Goal: Task Accomplishment & Management: Complete application form

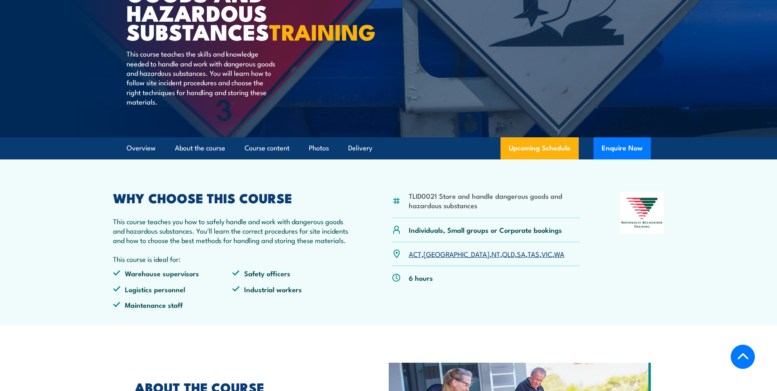
click at [541, 258] on link "VIC" at bounding box center [546, 254] width 11 height 10
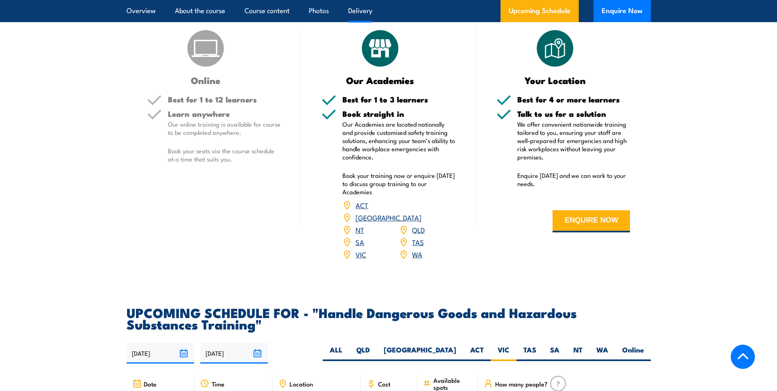
scroll to position [962, 0]
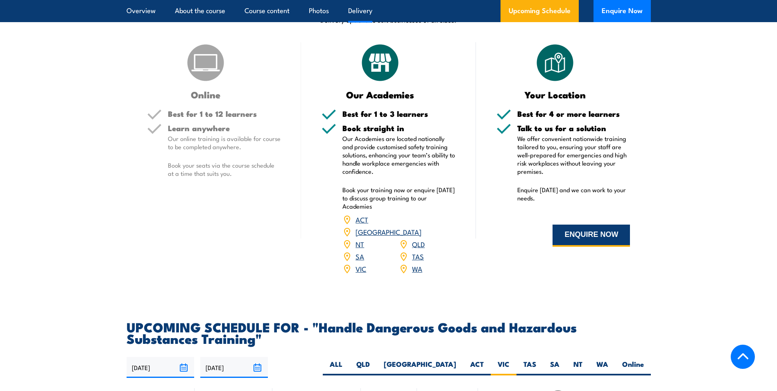
click at [606, 247] on button "ENQUIRE NOW" at bounding box center [591, 235] width 77 height 22
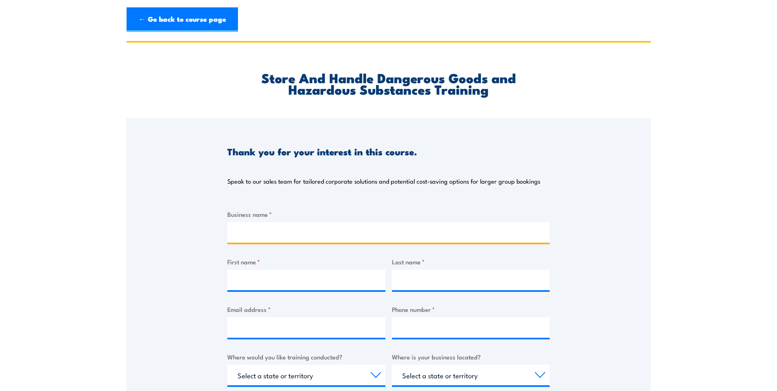
drag, startPoint x: 319, startPoint y: 226, endPoint x: 414, endPoint y: 212, distance: 96.1
click at [318, 226] on input "Business name *" at bounding box center [388, 232] width 322 height 20
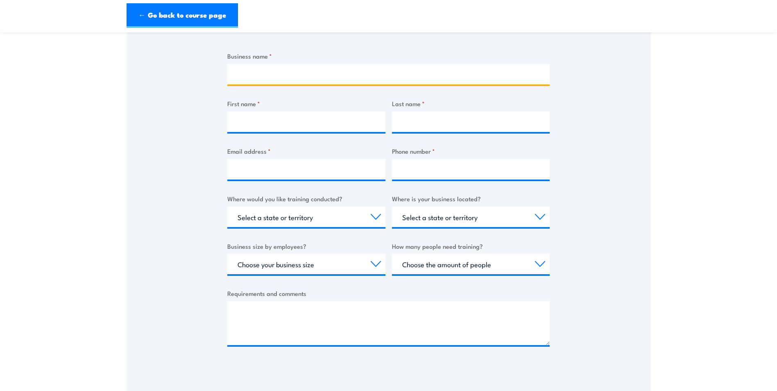
scroll to position [265, 0]
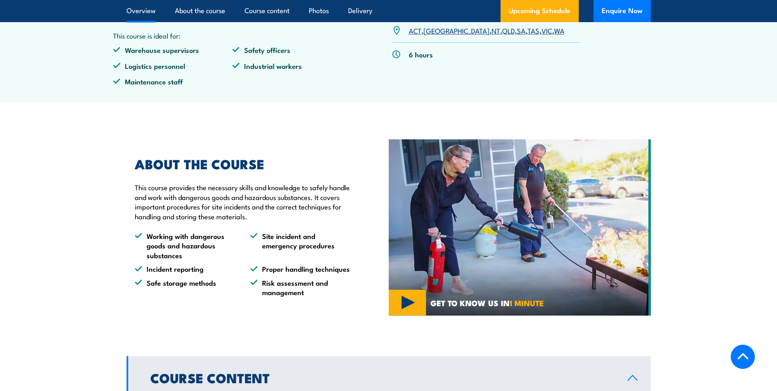
scroll to position [279, 0]
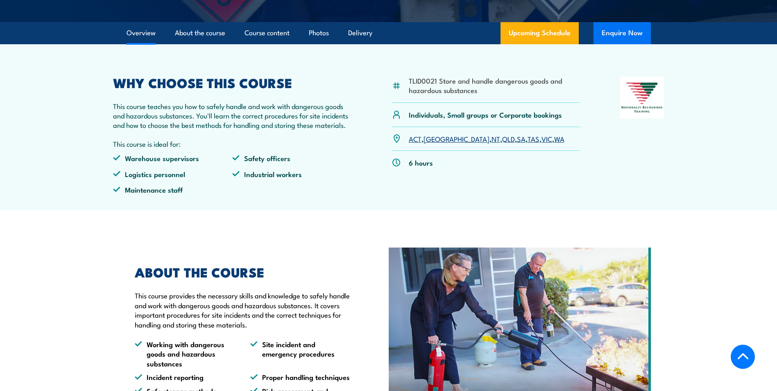
click at [630, 44] on button "Enquire Now" at bounding box center [621, 33] width 57 height 22
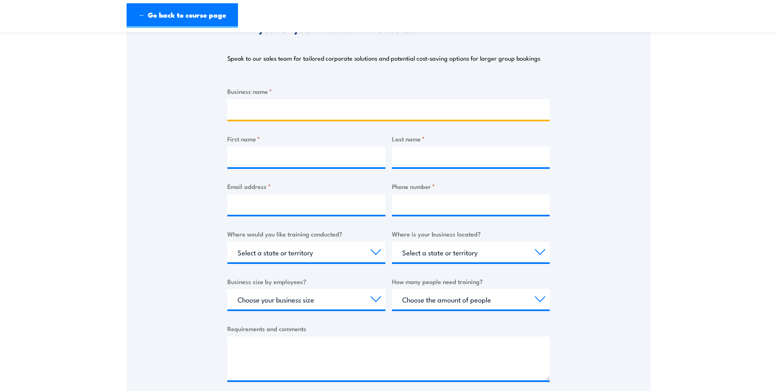
click at [286, 103] on input "Business name *" at bounding box center [388, 109] width 322 height 20
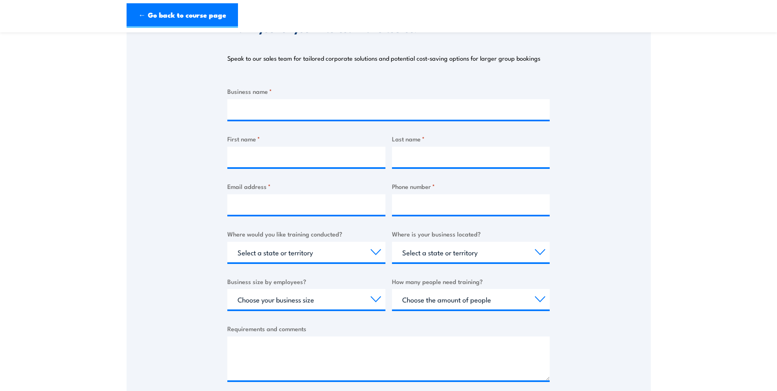
click at [122, 127] on section "Store And Handle Dangerous Goods and Hazardous Substances Training Thank you fo…" at bounding box center [388, 190] width 777 height 544
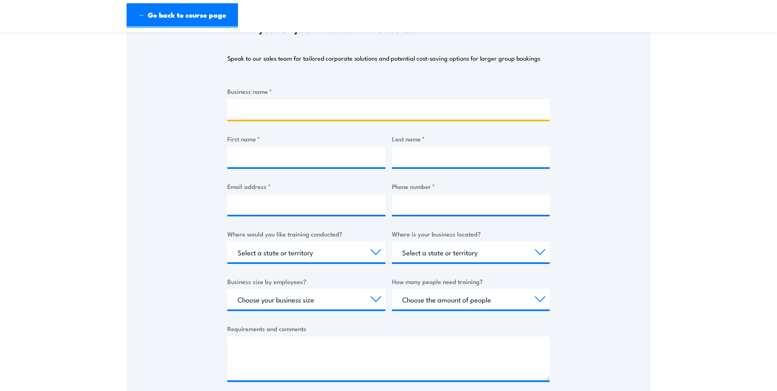
click at [254, 108] on input "Business name *" at bounding box center [388, 109] width 322 height 20
type input "Eastern Freeway [PERSON_NAME] to Tram Alliance"
type input "[PERSON_NAME]"
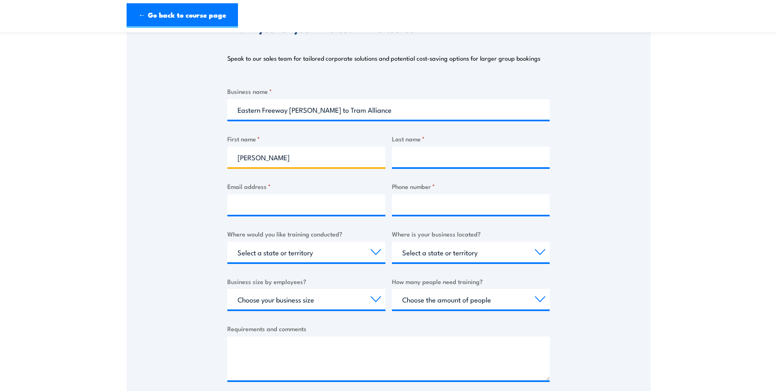
type input "Donaire"
type input "[PERSON_NAME][EMAIL_ADDRESS][DOMAIN_NAME]"
type input "0477511129"
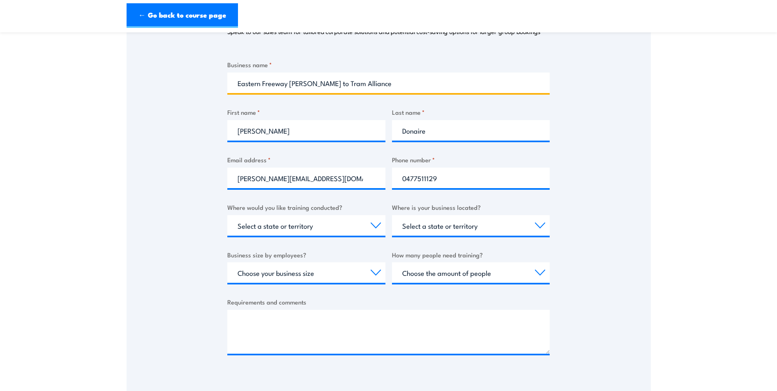
scroll to position [164, 0]
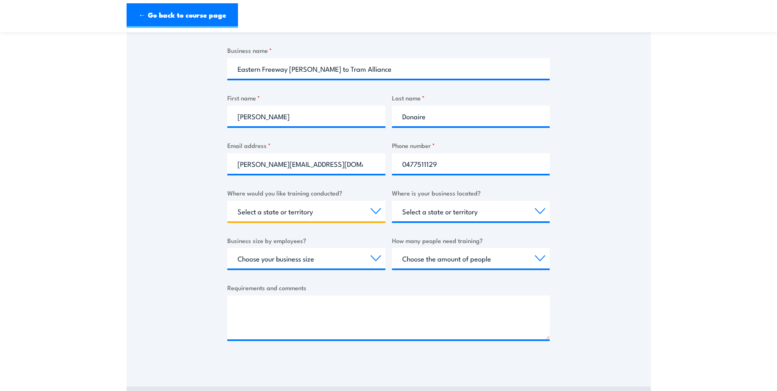
click at [323, 216] on select "Select a state or territory Nationally - multiple locations [GEOGRAPHIC_DATA] […" at bounding box center [306, 211] width 158 height 20
select select "VIC"
click at [227, 201] on select "Select a state or territory Nationally - multiple locations [GEOGRAPHIC_DATA] […" at bounding box center [306, 211] width 158 height 20
click at [515, 215] on select "Select a state or territory [GEOGRAPHIC_DATA] [GEOGRAPHIC_DATA] [GEOGRAPHIC_DAT…" at bounding box center [471, 211] width 158 height 20
select select "VIC"
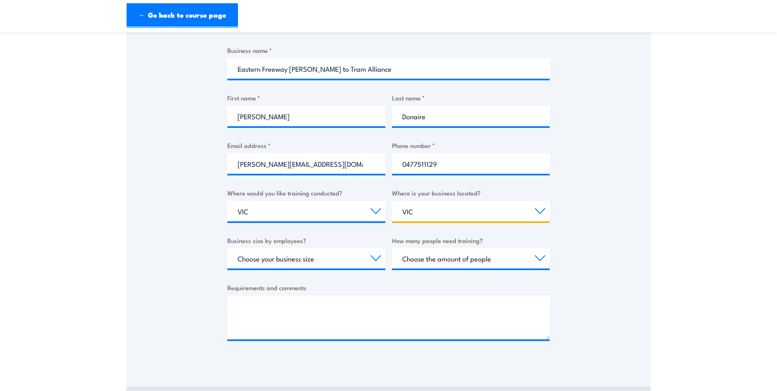
click at [392, 201] on select "Select a state or territory [GEOGRAPHIC_DATA] [GEOGRAPHIC_DATA] [GEOGRAPHIC_DAT…" at bounding box center [471, 211] width 158 height 20
drag, startPoint x: 139, startPoint y: 211, endPoint x: 144, endPoint y: 208, distance: 5.7
click at [142, 209] on div "Thank you for your interest in this course. Speak to our sales team for tailore…" at bounding box center [389, 158] width 524 height 409
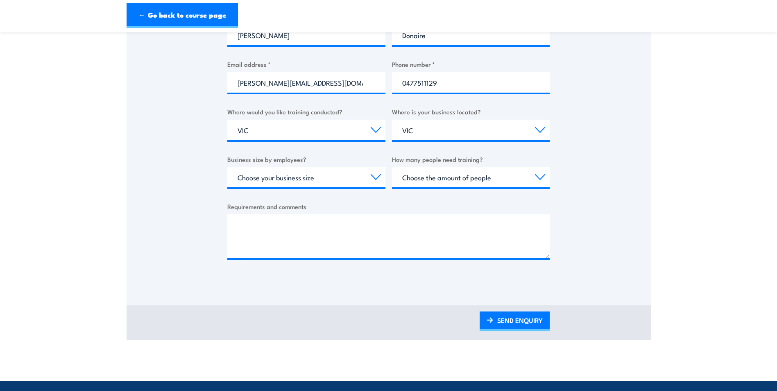
scroll to position [246, 0]
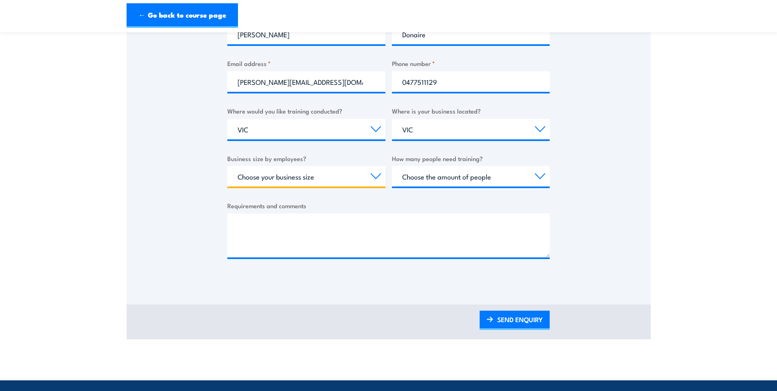
click at [325, 179] on select "Choose your business size 1 to 19 20 to 199 200+" at bounding box center [306, 176] width 158 height 20
click at [227, 166] on select "Choose your business size 1 to 19 20 to 199 200+" at bounding box center [306, 176] width 158 height 20
drag, startPoint x: 193, startPoint y: 196, endPoint x: 227, endPoint y: 194, distance: 34.1
click at [194, 195] on div "Thank you for your interest in this course. Speak to our sales team for tailore…" at bounding box center [389, 76] width 524 height 409
click at [370, 174] on select "Choose your business size 1 to 19 20 to 199 200+" at bounding box center [306, 176] width 158 height 20
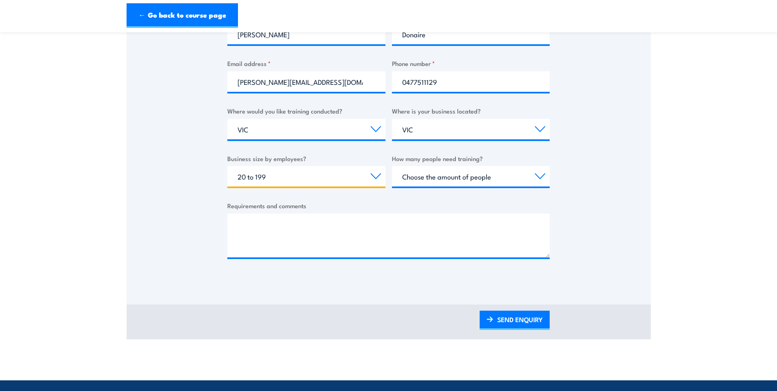
select select "200+"
click at [227, 166] on select "Choose your business size 1 to 19 20 to 199 200+" at bounding box center [306, 176] width 158 height 20
drag, startPoint x: 198, startPoint y: 193, endPoint x: 272, endPoint y: 196, distance: 74.2
click at [199, 193] on div "Thank you for your interest in this course. Speak to our sales team for tailore…" at bounding box center [389, 76] width 524 height 409
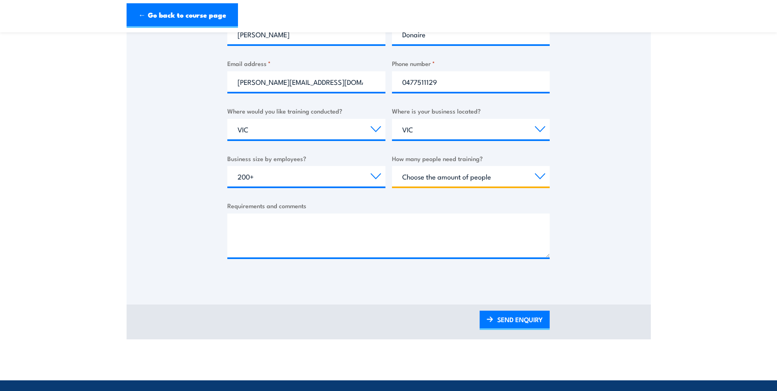
click at [431, 179] on select "Choose the amount of people 1 to 4 5 to 19 20+" at bounding box center [471, 176] width 158 height 20
select select "20+"
click at [392, 166] on select "Choose the amount of people 1 to 4 5 to 19 20+" at bounding box center [471, 176] width 158 height 20
click at [186, 213] on div "Thank you for your interest in this course. Speak to our sales team for tailore…" at bounding box center [389, 76] width 524 height 409
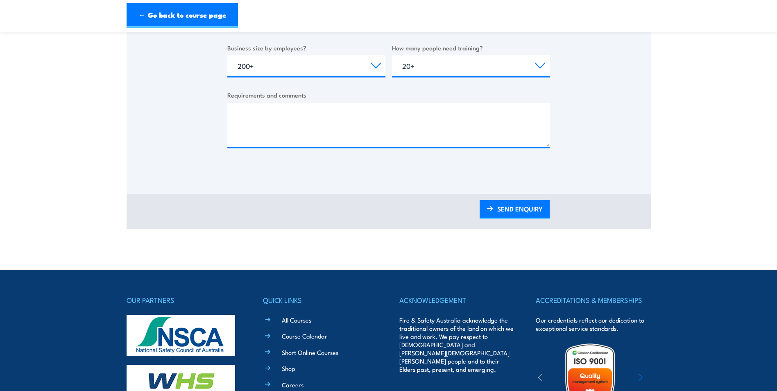
scroll to position [287, 0]
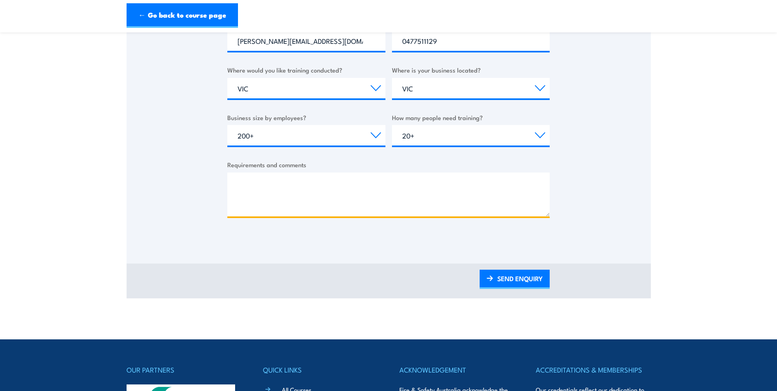
click at [326, 193] on textarea "Requirements and comments" at bounding box center [388, 194] width 322 height 44
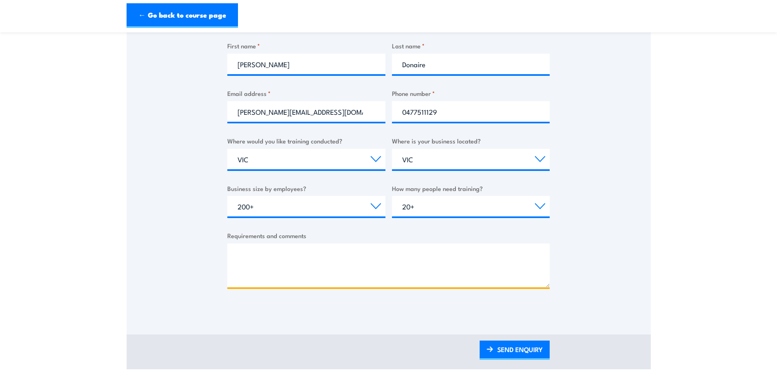
scroll to position [205, 0]
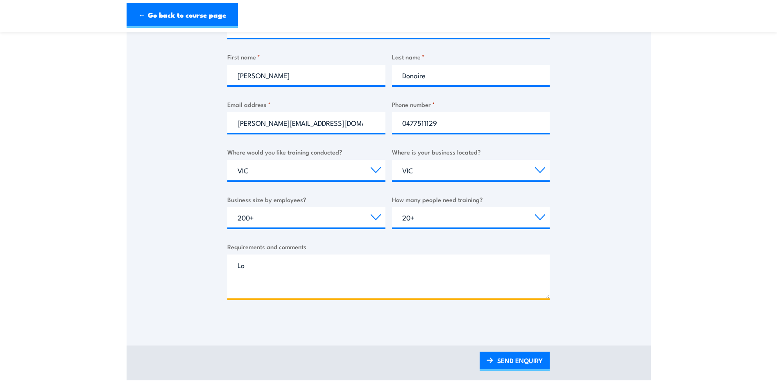
type textarea "L"
type textarea "I"
click at [403, 263] on textarea "I am enquiring about availabilities and a quote for" at bounding box center [388, 276] width 322 height 44
drag, startPoint x: 405, startPoint y: 264, endPoint x: 383, endPoint y: 265, distance: 23.0
click at [383, 265] on textarea "I am enquiring about availabilities and a quote for" at bounding box center [388, 276] width 322 height 44
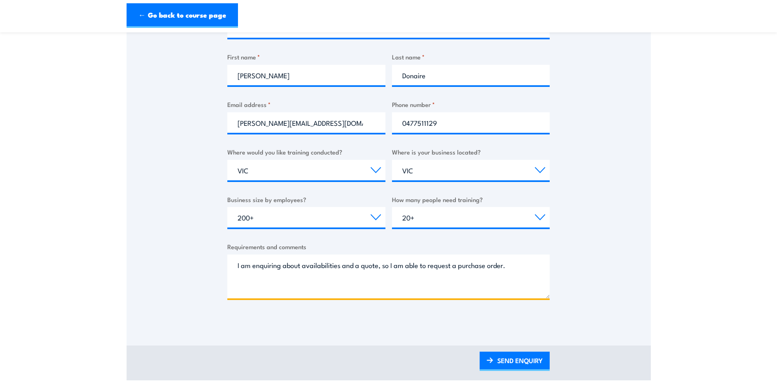
drag, startPoint x: 405, startPoint y: 274, endPoint x: 410, endPoint y: 273, distance: 5.0
click at [409, 273] on textarea "I am enquiring about availabilities and a quote, so I am able to request a purc…" at bounding box center [388, 276] width 322 height 44
click at [432, 275] on textarea "I am enquiring about availabilities and a quote, so I am able to request a purc…" at bounding box center [388, 276] width 322 height 44
drag, startPoint x: 451, startPoint y: 264, endPoint x: 440, endPoint y: 264, distance: 11.5
click at [440, 264] on textarea "I am enquiring about availabilities and a quote, so I am able to request a purc…" at bounding box center [388, 276] width 322 height 44
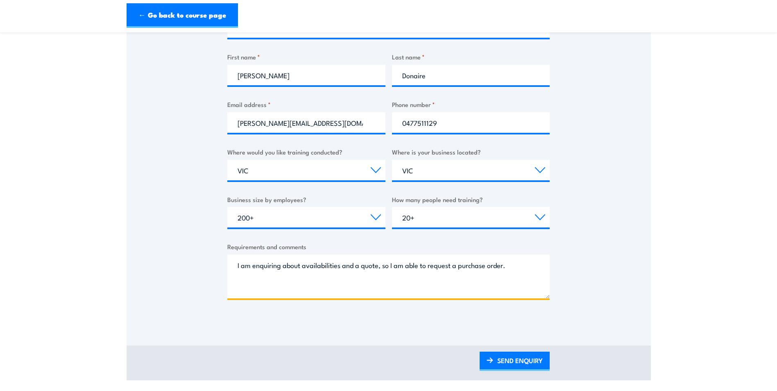
drag, startPoint x: 508, startPoint y: 261, endPoint x: 520, endPoint y: 265, distance: 12.0
click at [510, 261] on textarea "I am enquiring about availabilities and a quote, so I am able to request a purc…" at bounding box center [388, 276] width 322 height 44
type textarea "I am enquiring about availabilities and a quote, so I am able to request a purc…"
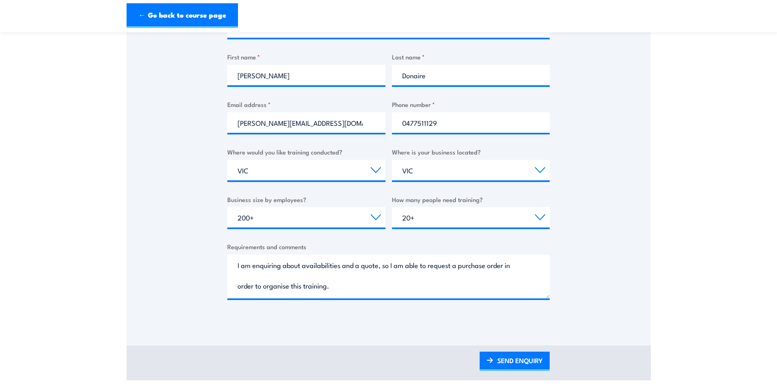
drag, startPoint x: 276, startPoint y: 284, endPoint x: 224, endPoint y: 247, distance: 63.4
click at [224, 247] on div "Thank you for your interest in this course. Speak to our sales team for tailore…" at bounding box center [389, 117] width 524 height 409
click at [490, 363] on img at bounding box center [490, 360] width 7 height 6
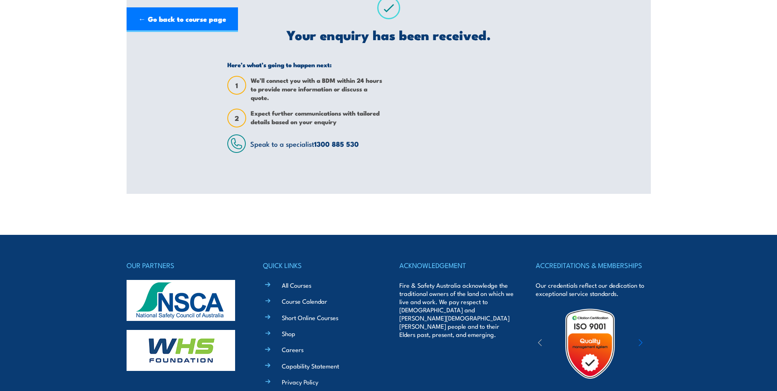
scroll to position [0, 0]
